Goal: Task Accomplishment & Management: Manage account settings

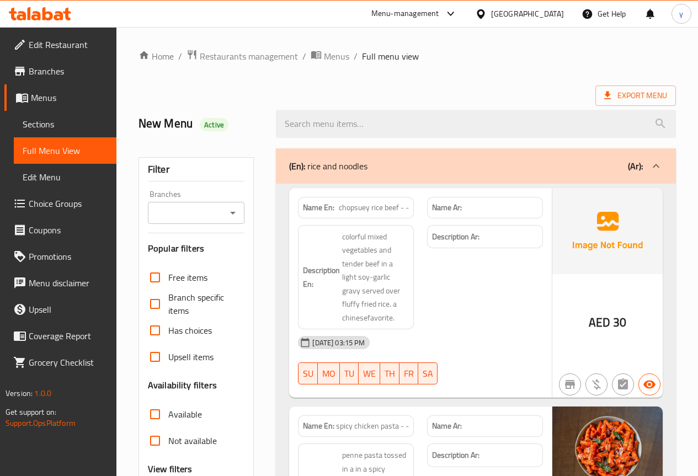
click at [49, 96] on span "Menus" at bounding box center [69, 97] width 77 height 13
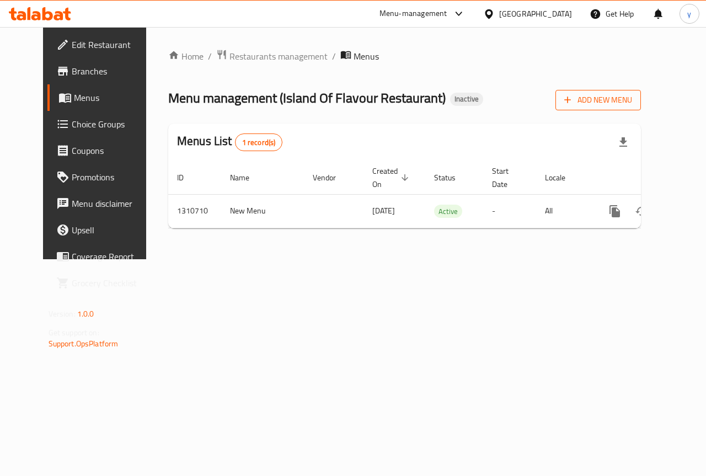
click at [632, 101] on span "Add New Menu" at bounding box center [598, 100] width 68 height 14
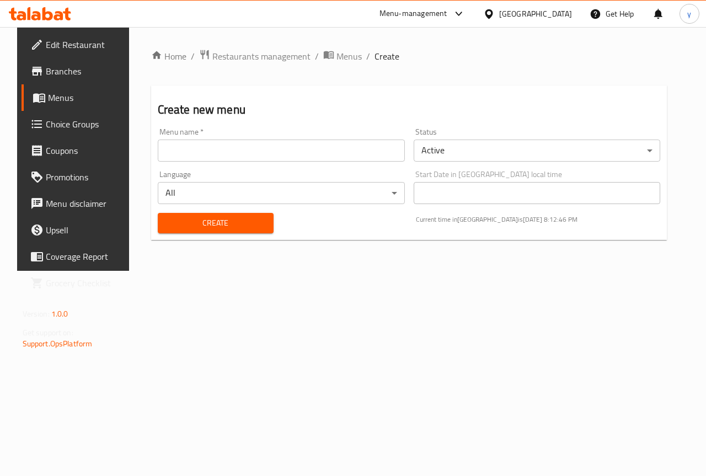
click at [308, 149] on input "text" at bounding box center [281, 151] width 247 height 22
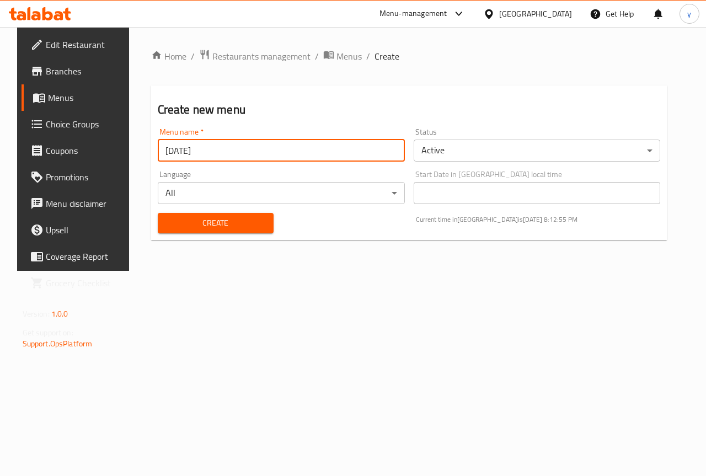
type input "[DATE]"
click at [245, 223] on span "Create" at bounding box center [216, 223] width 98 height 14
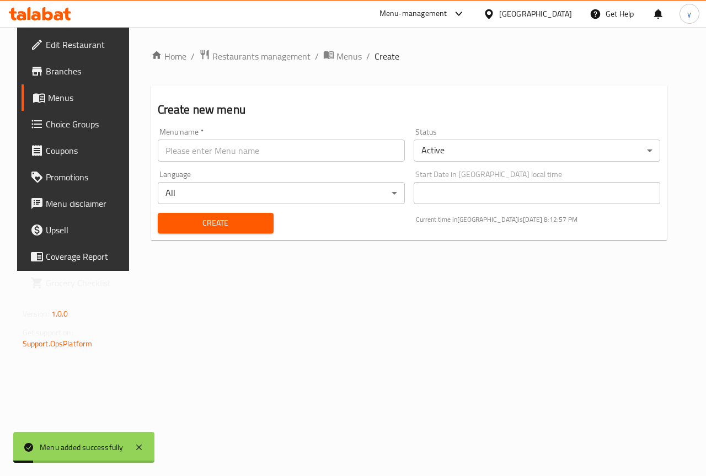
click at [74, 90] on link "Menus" at bounding box center [79, 97] width 114 height 26
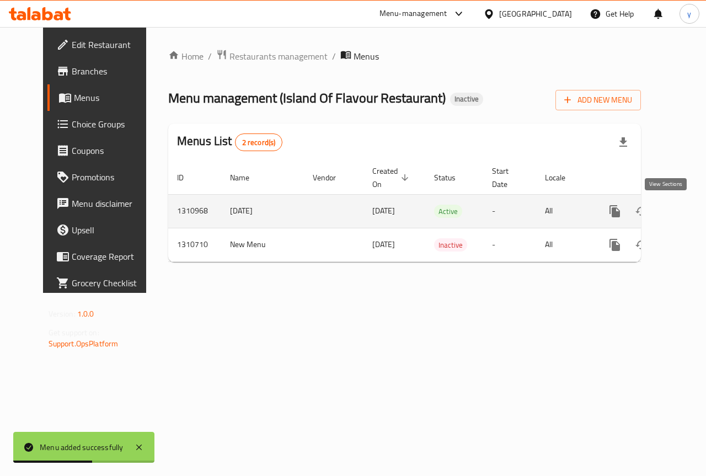
click at [688, 205] on icon "enhanced table" at bounding box center [694, 211] width 13 height 13
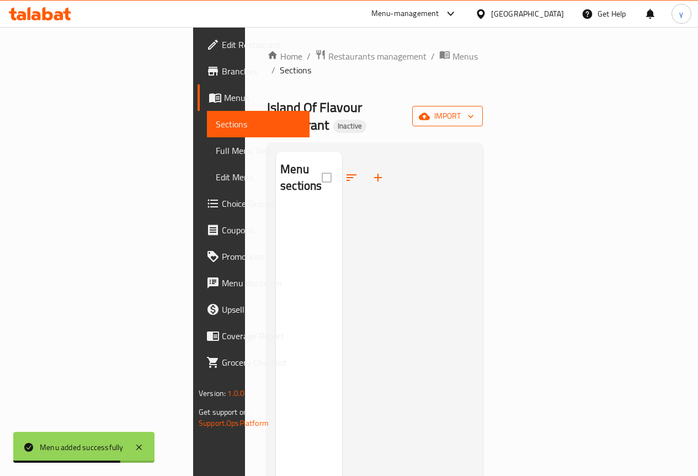
click at [474, 109] on span "import" at bounding box center [447, 116] width 53 height 14
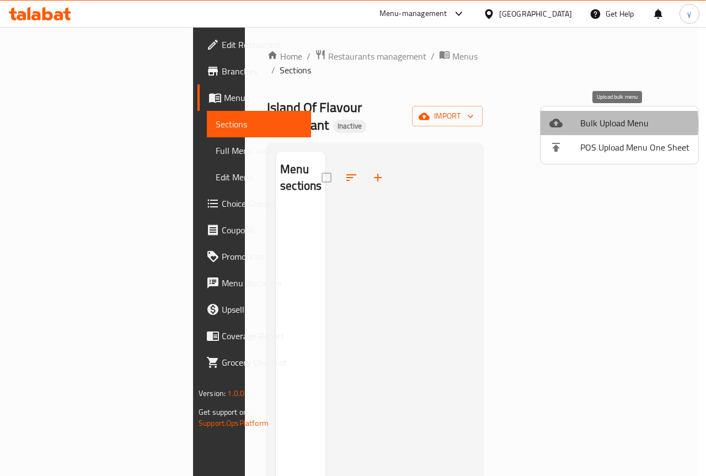
click at [583, 124] on span "Bulk Upload Menu" at bounding box center [634, 122] width 109 height 13
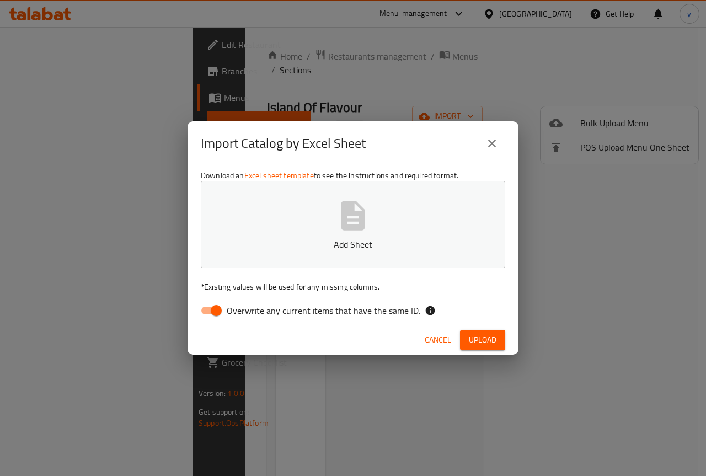
click at [212, 313] on input "Overwrite any current items that have the same ID." at bounding box center [216, 310] width 63 height 21
checkbox input "false"
click at [475, 342] on span "Upload" at bounding box center [483, 340] width 28 height 14
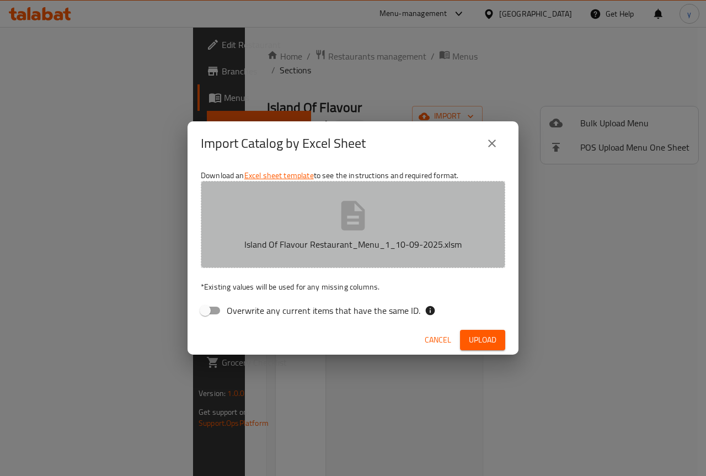
click at [339, 222] on icon "button" at bounding box center [352, 215] width 35 height 35
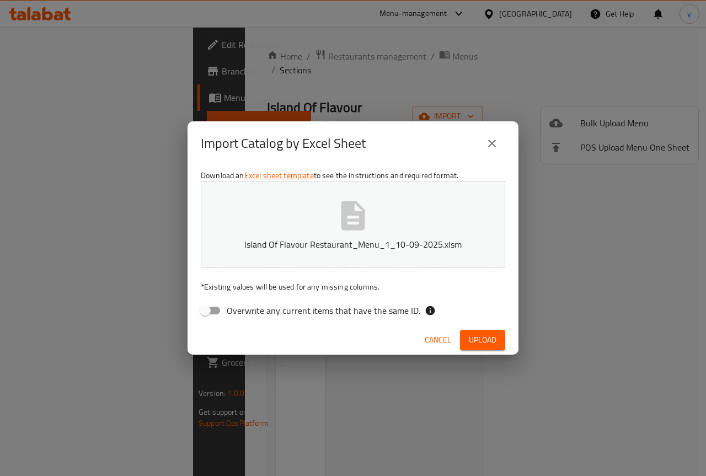
click at [259, 223] on button "Island Of Flavour Restaurant_Menu_1_10-09-2025.xlsm" at bounding box center [353, 224] width 304 height 87
click at [488, 345] on span "Upload" at bounding box center [483, 340] width 28 height 14
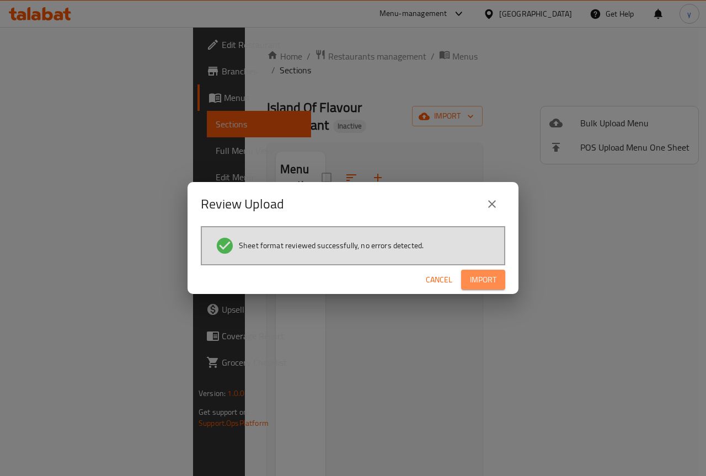
click at [485, 276] on span "Import" at bounding box center [483, 280] width 26 height 14
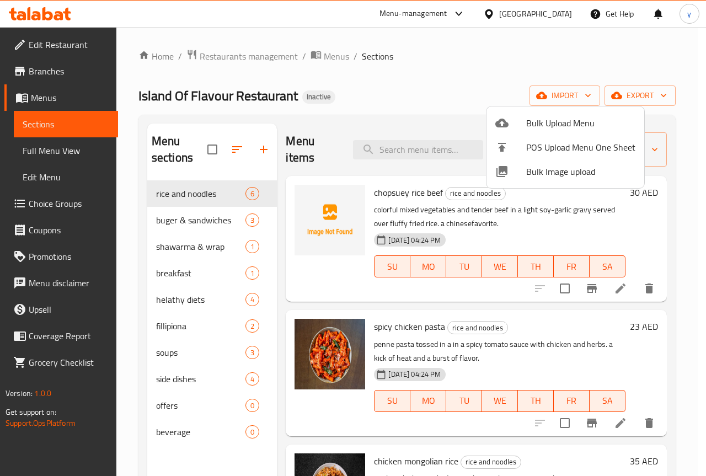
click at [28, 103] on div at bounding box center [353, 238] width 706 height 476
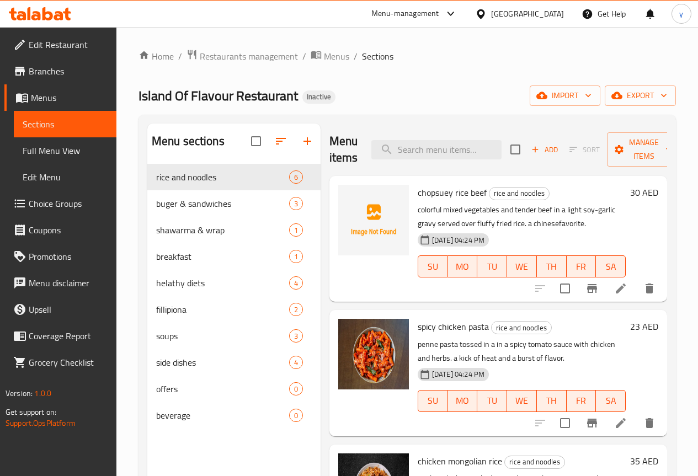
click at [58, 97] on span "Menus" at bounding box center [69, 97] width 77 height 13
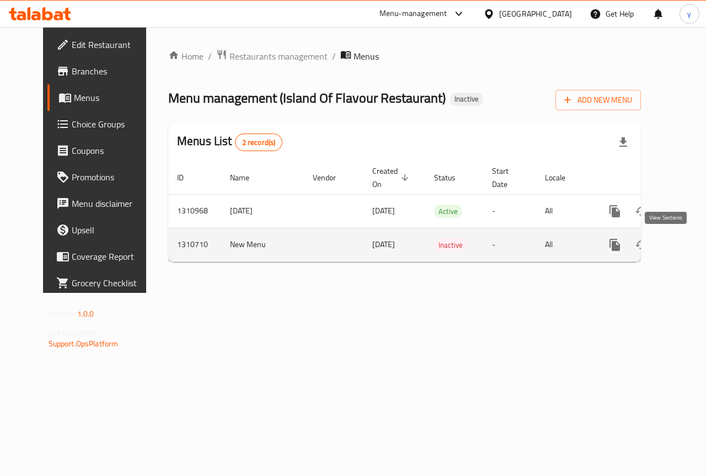
click at [688, 247] on icon "enhanced table" at bounding box center [694, 244] width 13 height 13
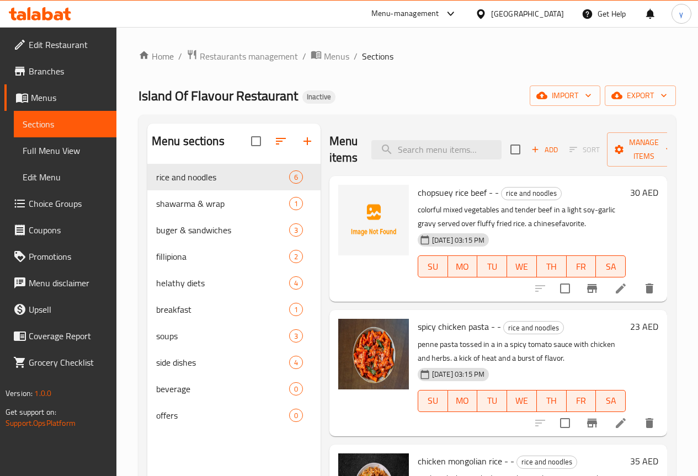
click at [54, 88] on link "Menus" at bounding box center [60, 97] width 112 height 26
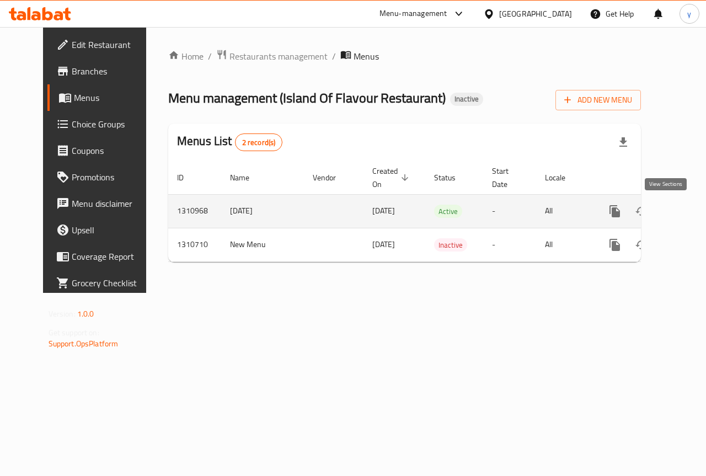
click at [688, 211] on icon "enhanced table" at bounding box center [694, 211] width 13 height 13
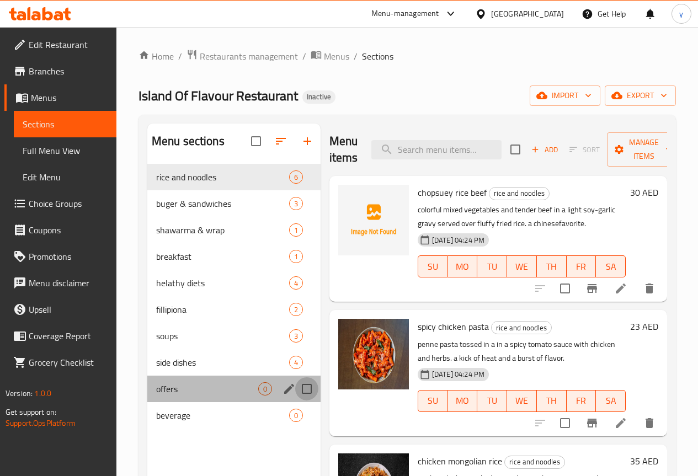
click at [295, 400] on input "Menu sections" at bounding box center [306, 388] width 23 height 23
checkbox input "true"
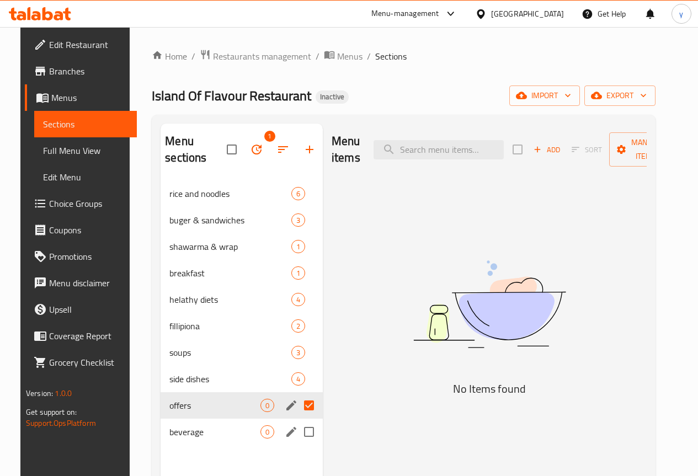
click at [297, 431] on input "Menu sections" at bounding box center [308, 431] width 23 height 23
checkbox input "true"
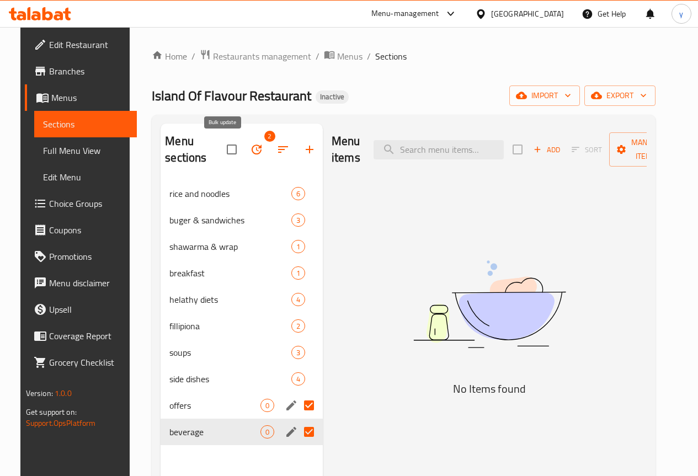
click at [250, 156] on icon "button" at bounding box center [256, 149] width 13 height 13
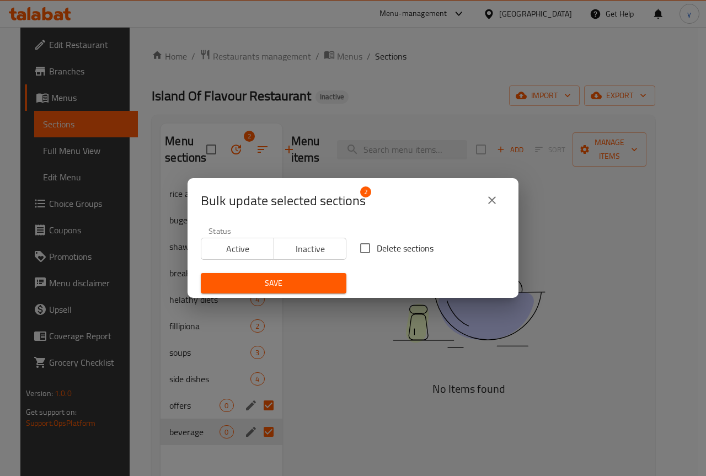
click at [369, 246] on input "Delete sections" at bounding box center [364, 248] width 23 height 23
checkbox input "true"
click at [297, 285] on span "Save" at bounding box center [274, 283] width 128 height 14
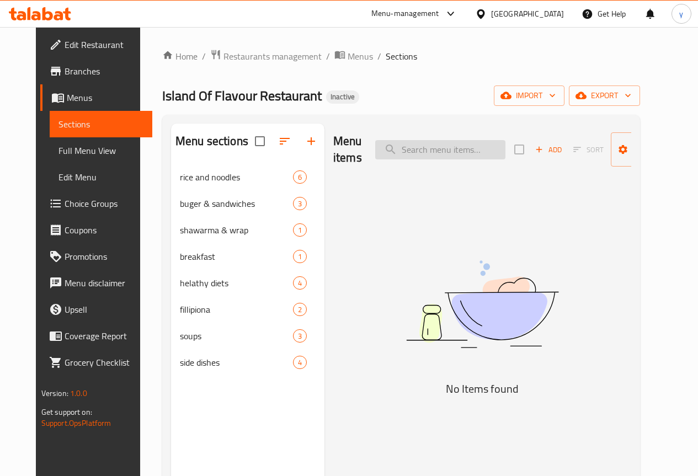
click at [425, 148] on input "search" at bounding box center [440, 149] width 130 height 19
paste input "chicken mongolian rice"
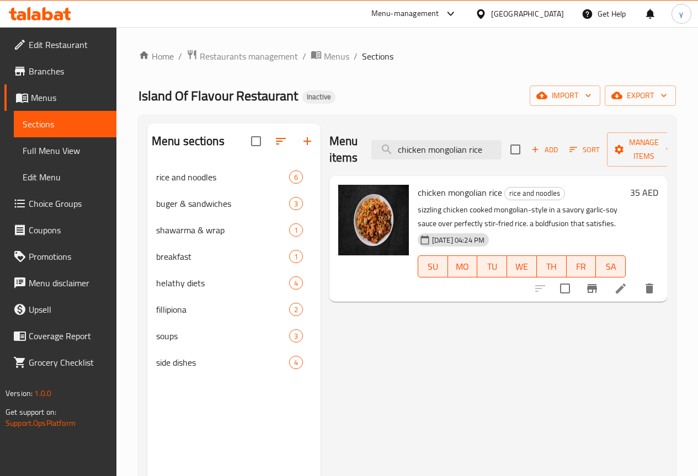
type input "chicken mongolian rice"
click at [382, 420] on div "Menu items chicken mongolian rice Add Sort Manage items chicken mongolian rice …" at bounding box center [493, 362] width 346 height 476
click at [656, 292] on button "delete" at bounding box center [649, 288] width 26 height 26
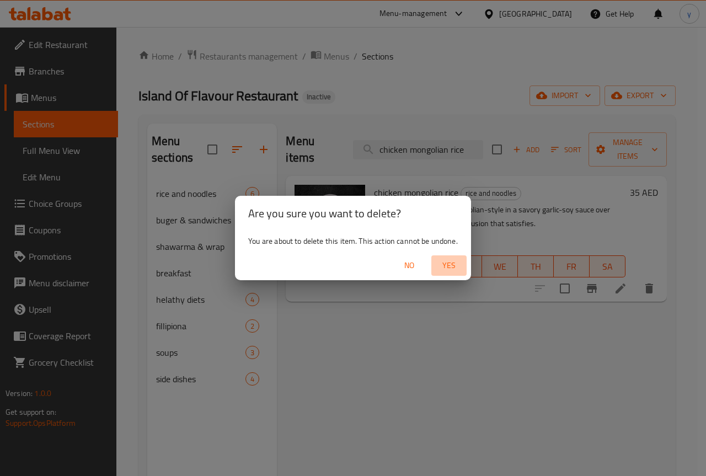
click at [449, 270] on span "Yes" at bounding box center [449, 266] width 26 height 14
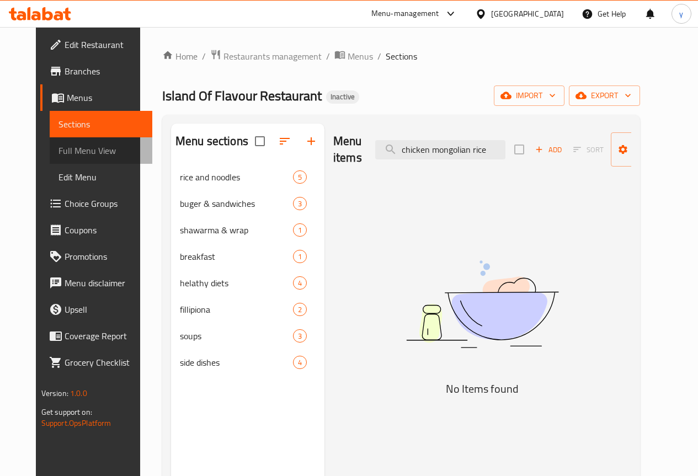
click at [61, 155] on span "Full Menu View" at bounding box center [100, 150] width 85 height 13
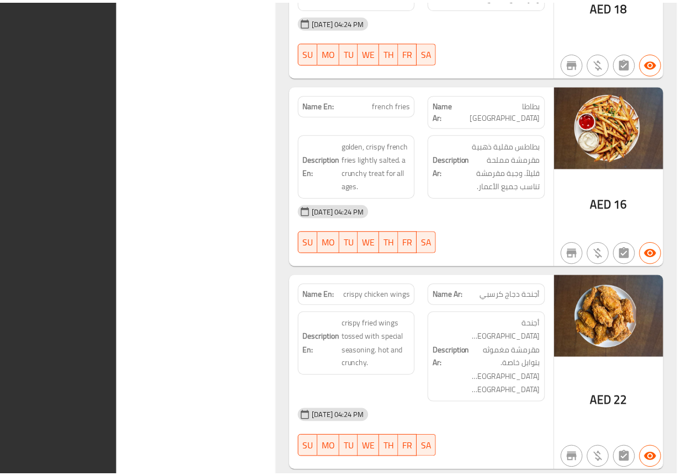
scroll to position [4927, 0]
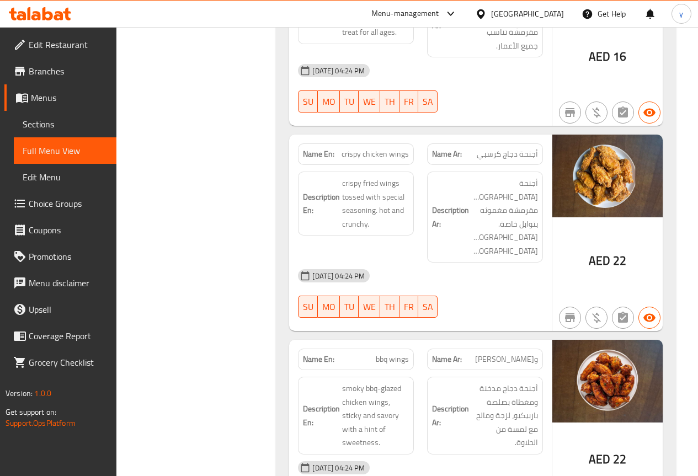
click at [57, 74] on span "Branches" at bounding box center [68, 71] width 79 height 13
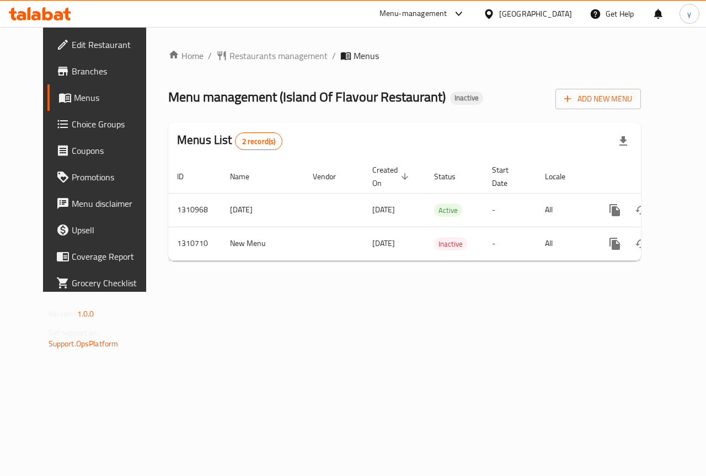
click at [63, 9] on icon at bounding box center [40, 13] width 62 height 13
